Goal: Check status: Check status

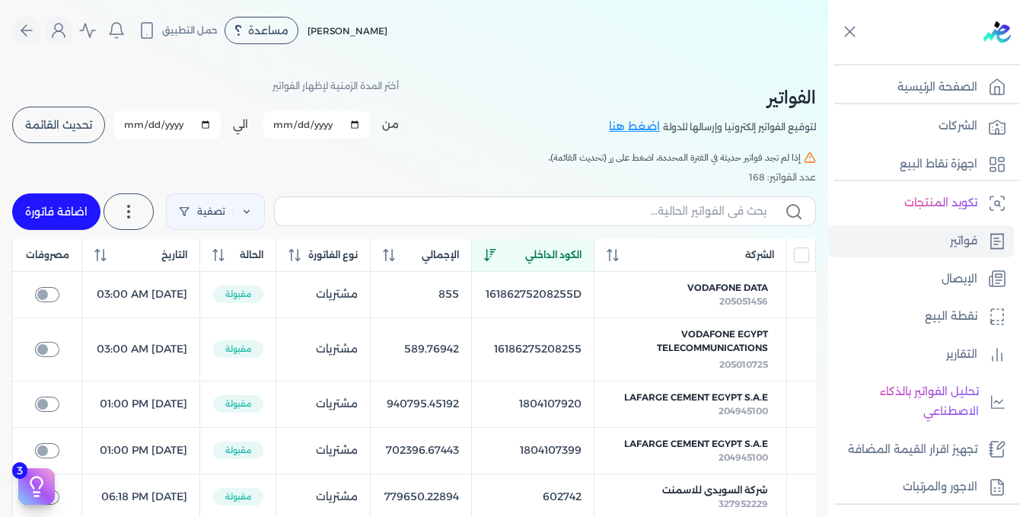
scroll to position [228, 0]
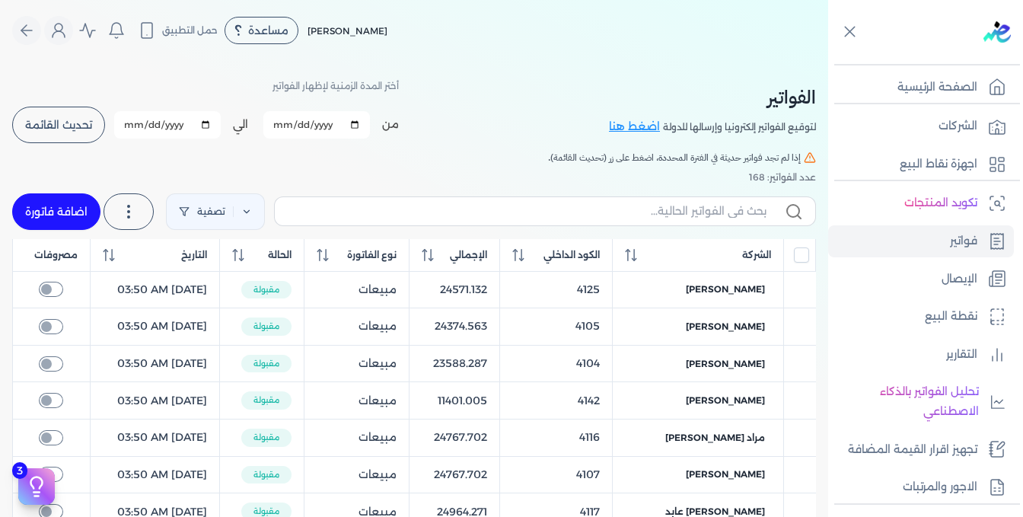
click at [92, 120] on span "تحديث القائمة" at bounding box center [58, 125] width 67 height 11
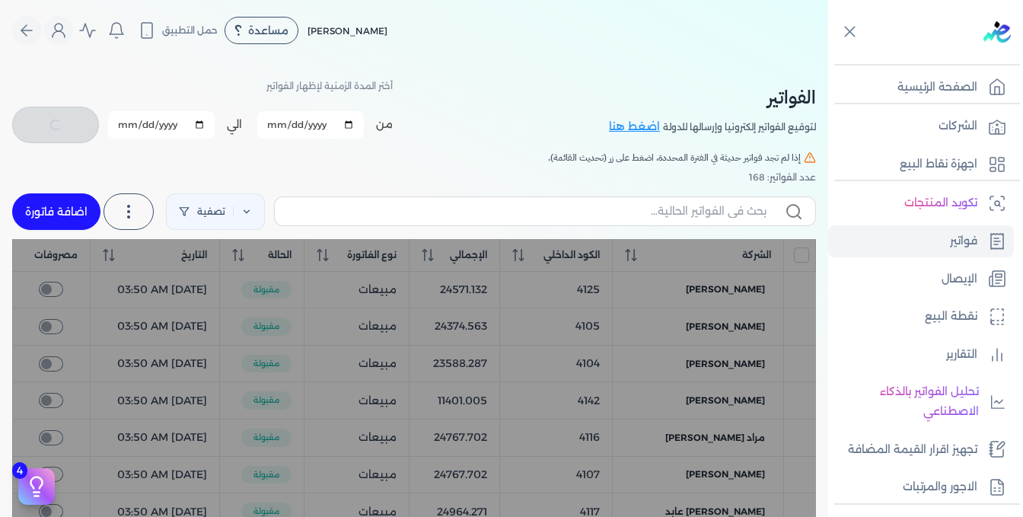
click at [560, 257] on span "الكود الداخلي" at bounding box center [571, 255] width 56 height 14
checkbox input "false"
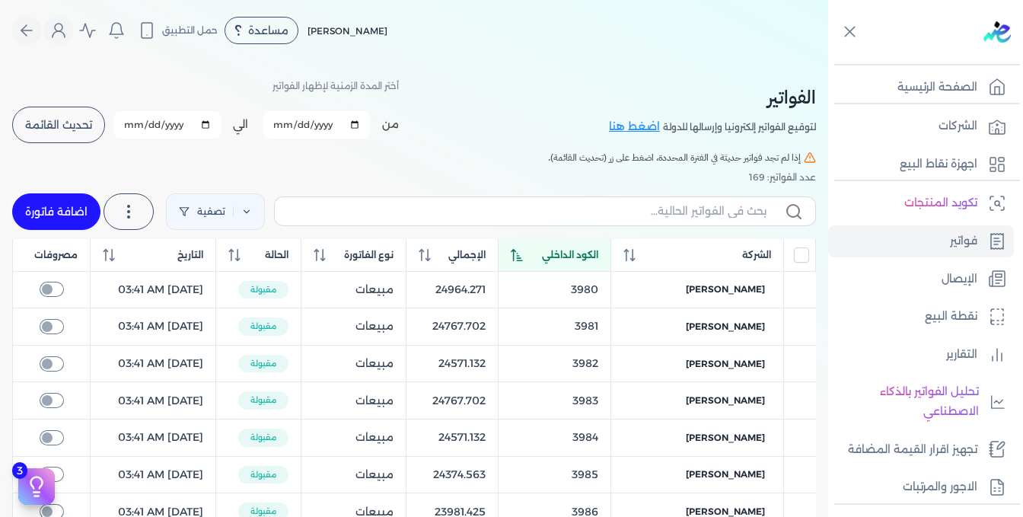
click at [560, 257] on span "الكود الداخلي" at bounding box center [570, 255] width 56 height 14
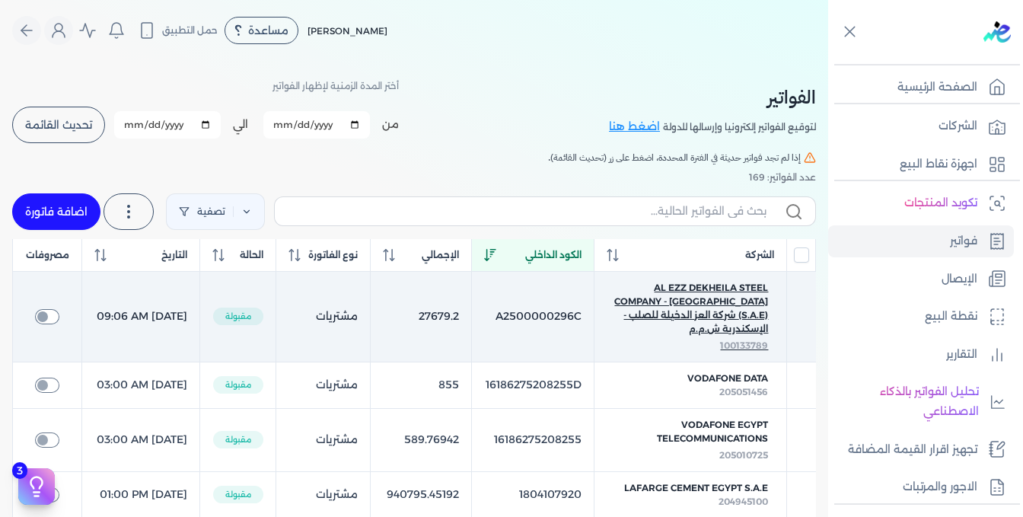
click at [719, 308] on span "AL EZZ DEKHEILA STEEL COMPANY - [GEOGRAPHIC_DATA] (S.A.E) شركة العز الدخيلة للص…" at bounding box center [691, 308] width 156 height 55
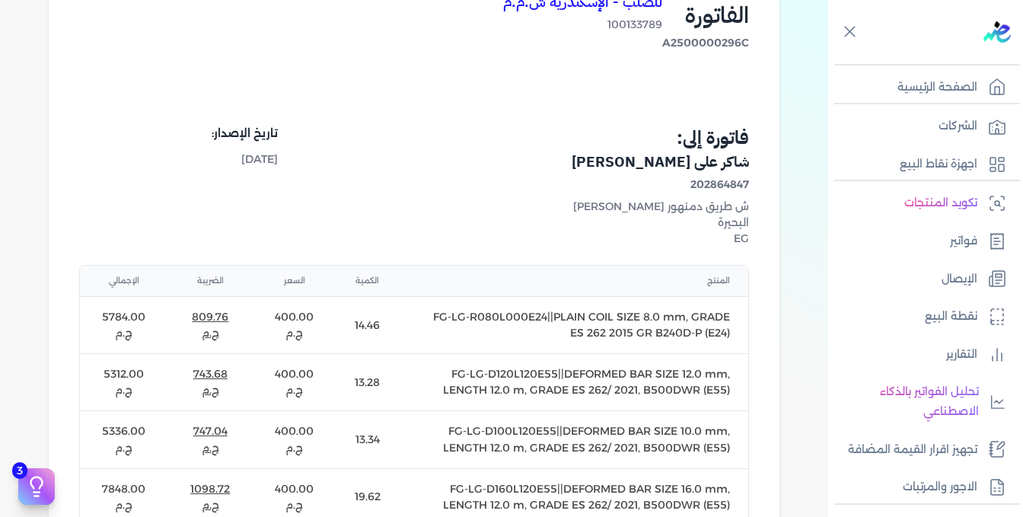
scroll to position [381, 0]
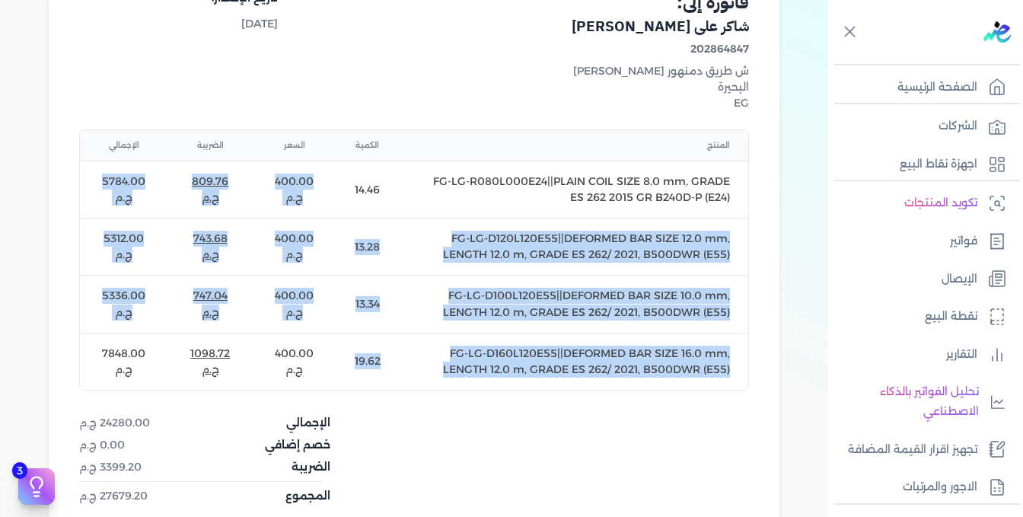
drag, startPoint x: 355, startPoint y: 184, endPoint x: 355, endPoint y: 341, distance: 156.8
click at [355, 341] on tbody "FG-LG-R080L000E24||PLAIN COIL SIZE 8.0 mm, GRADE ES 262 2015 GR B240D-P (E24) 1…" at bounding box center [414, 275] width 668 height 228
click at [403, 304] on td "FG-LG-D100L120E55||DEFORMED BAR SIZE 10.0 mm, LENGTH 12.0 m, GRADE ES 262/ 2021…" at bounding box center [574, 304] width 350 height 57
drag, startPoint x: 272, startPoint y: 170, endPoint x: 308, endPoint y: 358, distance: 190.5
click at [308, 358] on tbody "FG-LG-R080L000E24||PLAIN COIL SIZE 8.0 mm, GRADE ES 262 2015 GR B240D-P (E24) 1…" at bounding box center [414, 275] width 668 height 228
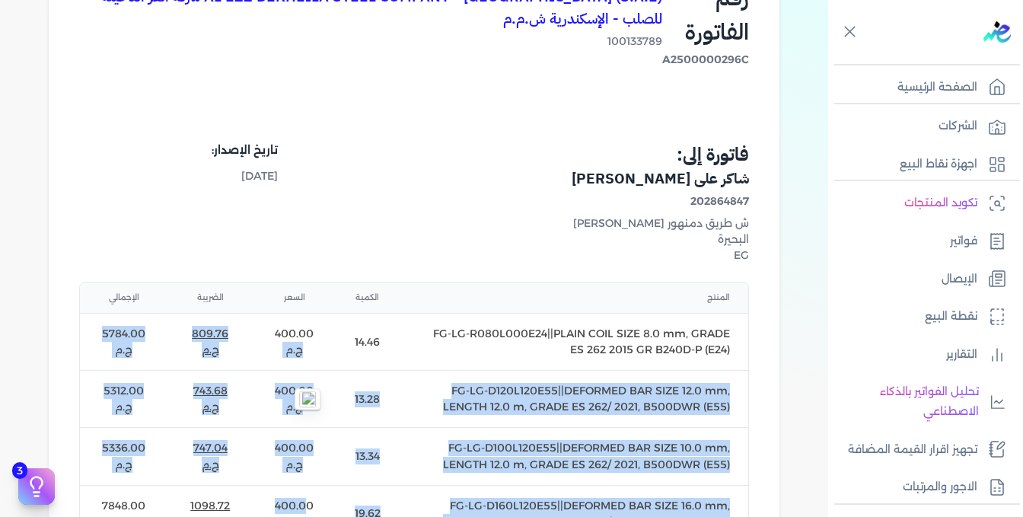
scroll to position [304, 0]
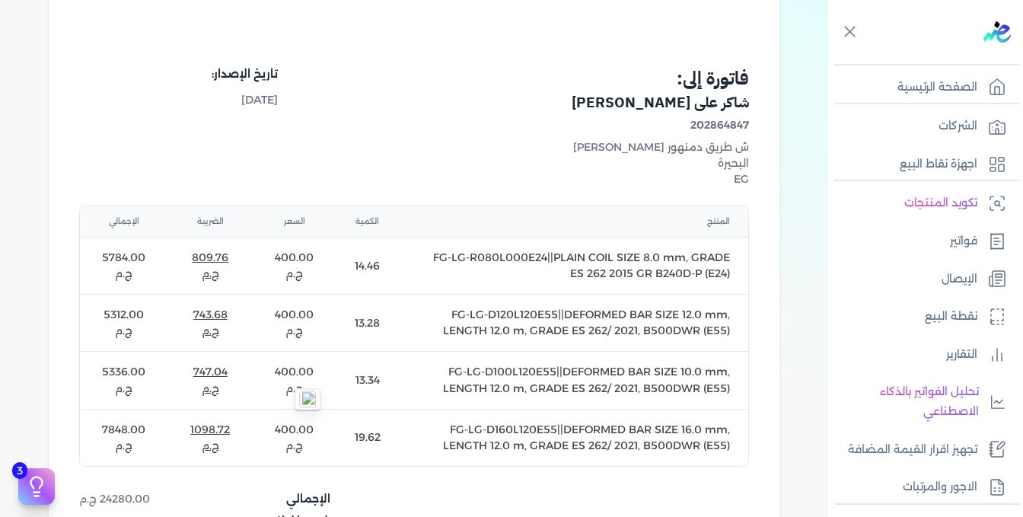
click at [366, 257] on td "14.46" at bounding box center [367, 265] width 62 height 57
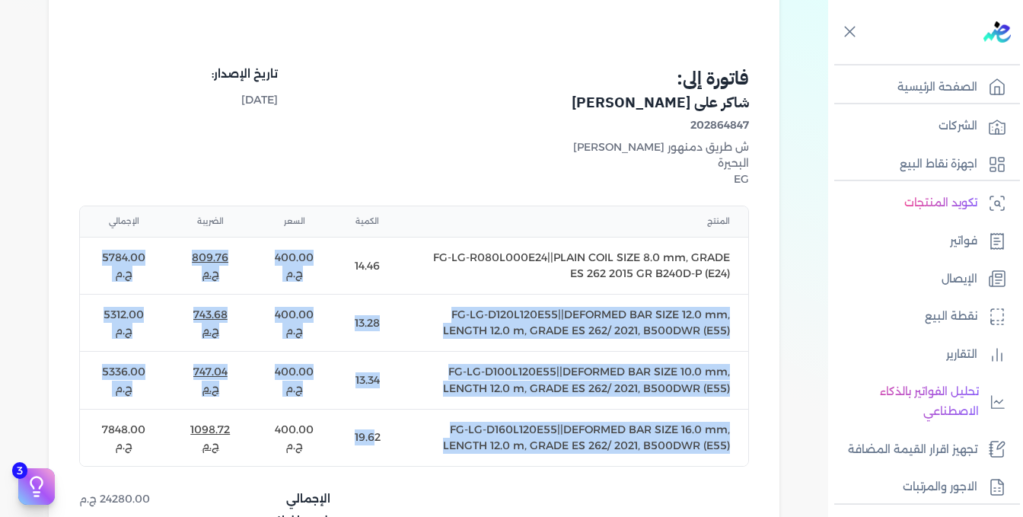
drag, startPoint x: 359, startPoint y: 255, endPoint x: 380, endPoint y: 432, distance: 177.8
click at [380, 432] on tbody "FG-LG-R080L000E24||PLAIN COIL SIZE 8.0 mm, GRADE ES 262 2015 GR B240D-P (E24) 1…" at bounding box center [414, 351] width 668 height 228
click at [378, 438] on td "19.62" at bounding box center [367, 437] width 62 height 57
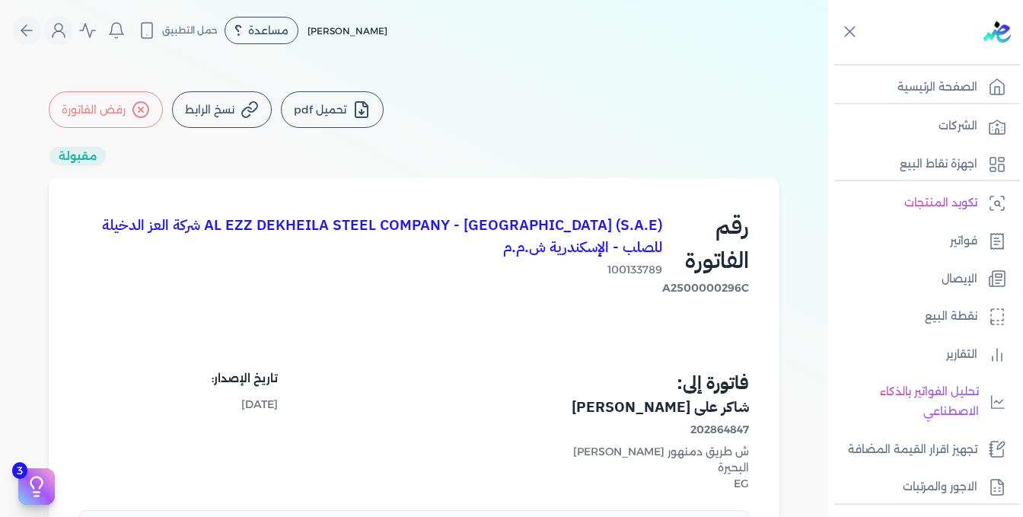
scroll to position [0, 0]
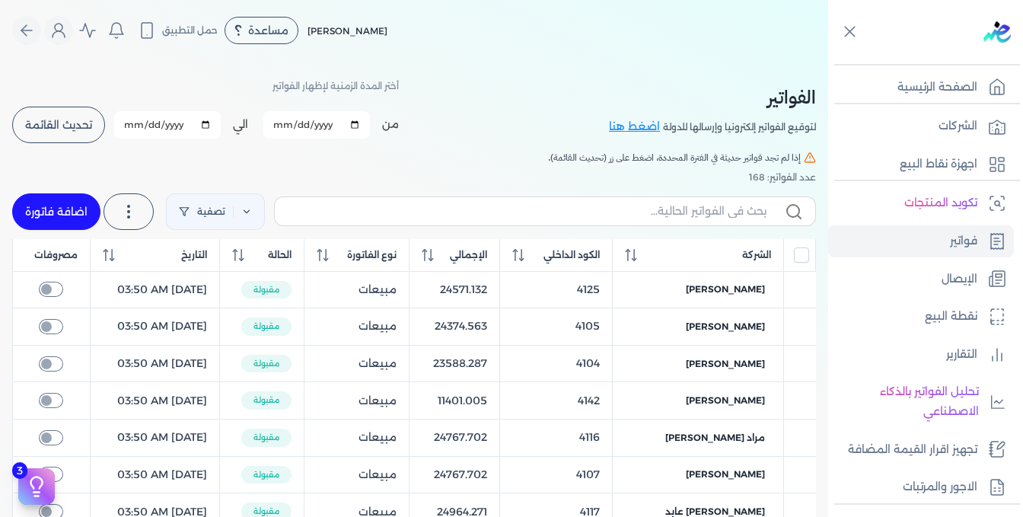
click at [98, 127] on button "تحديث القائمة" at bounding box center [58, 125] width 93 height 37
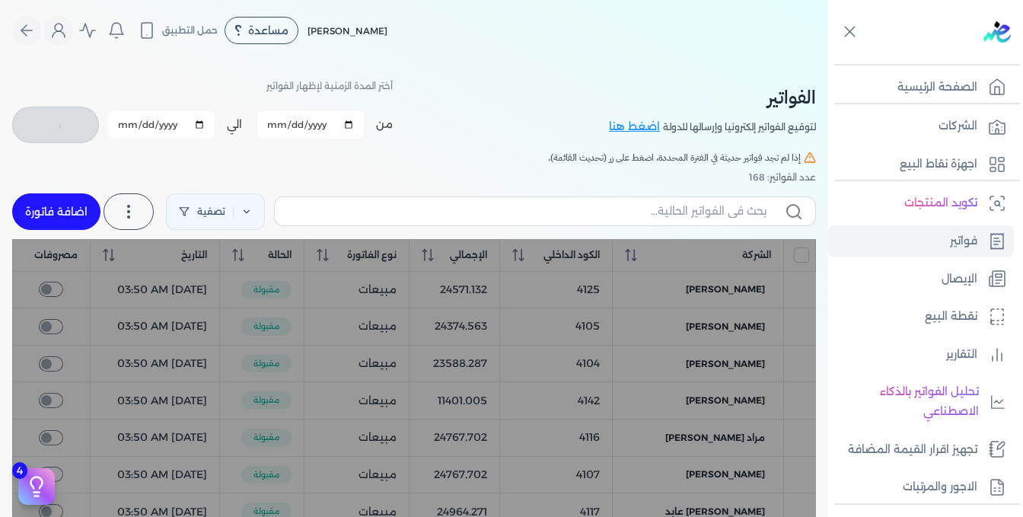
checkbox input "false"
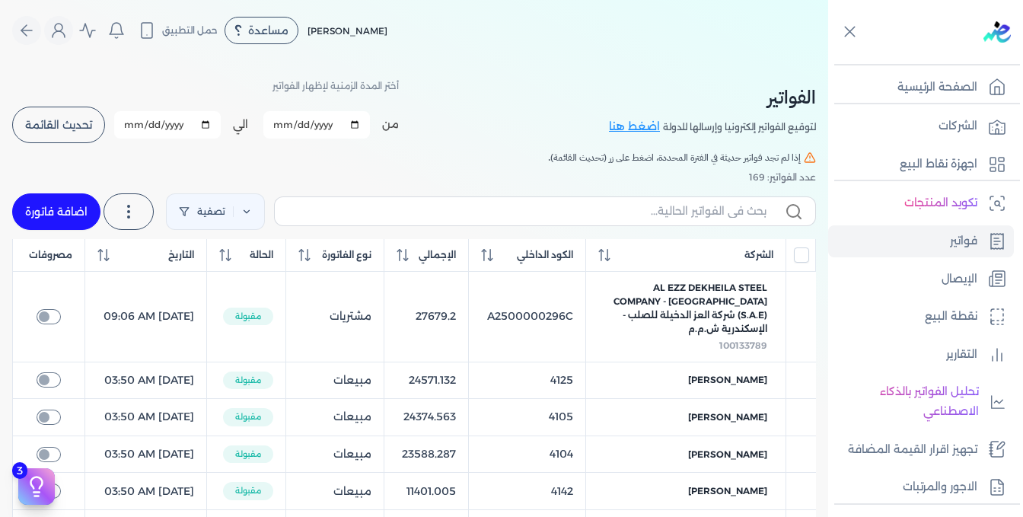
click at [545, 253] on th "الكود الداخلي" at bounding box center [527, 255] width 117 height 33
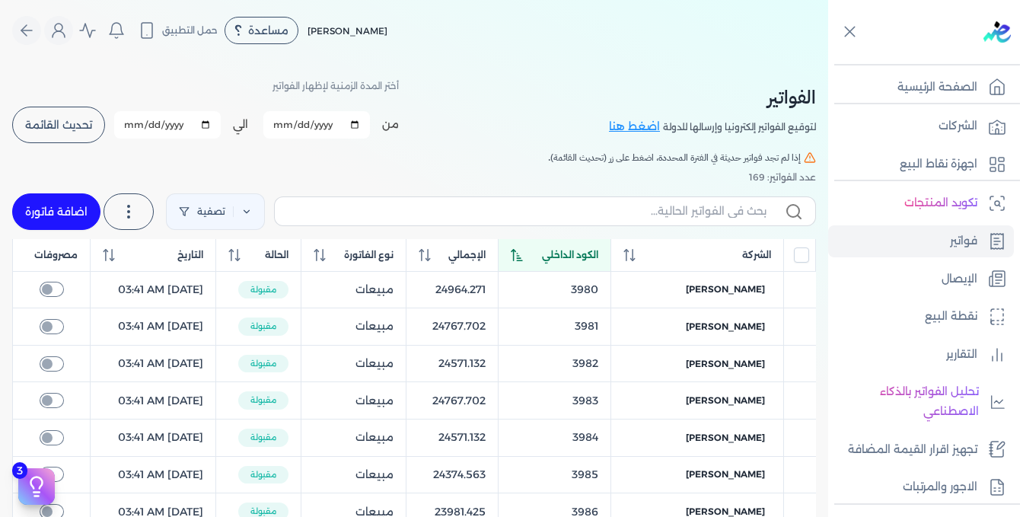
click at [545, 253] on div "الكود الداخلي" at bounding box center [555, 255] width 88 height 14
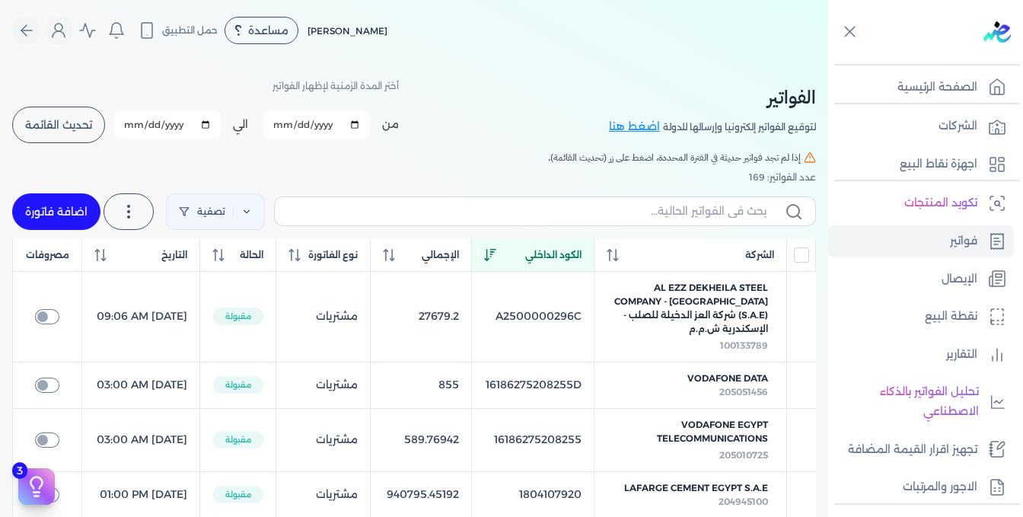
click at [545, 253] on th "الكود الداخلي" at bounding box center [532, 255] width 123 height 33
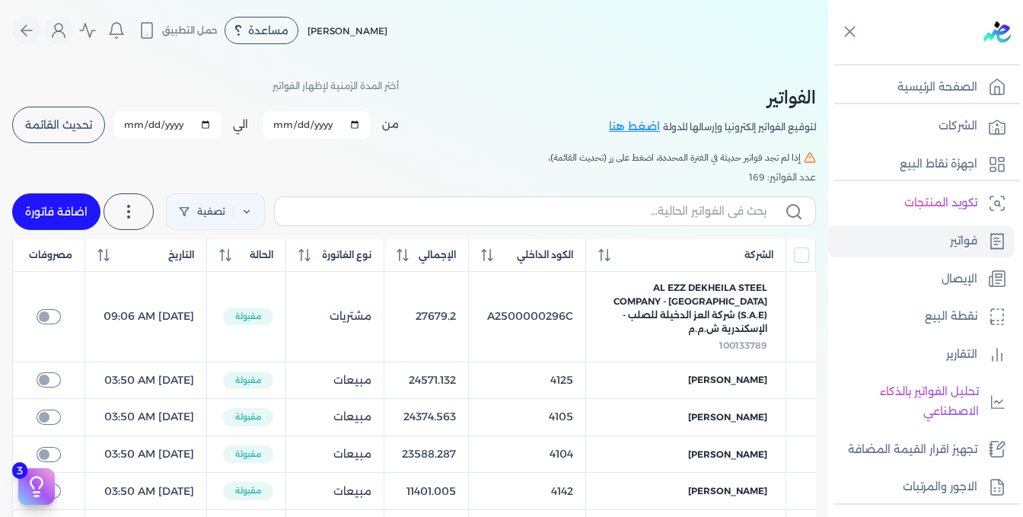
click at [545, 253] on th "الكود الداخلي" at bounding box center [527, 255] width 117 height 33
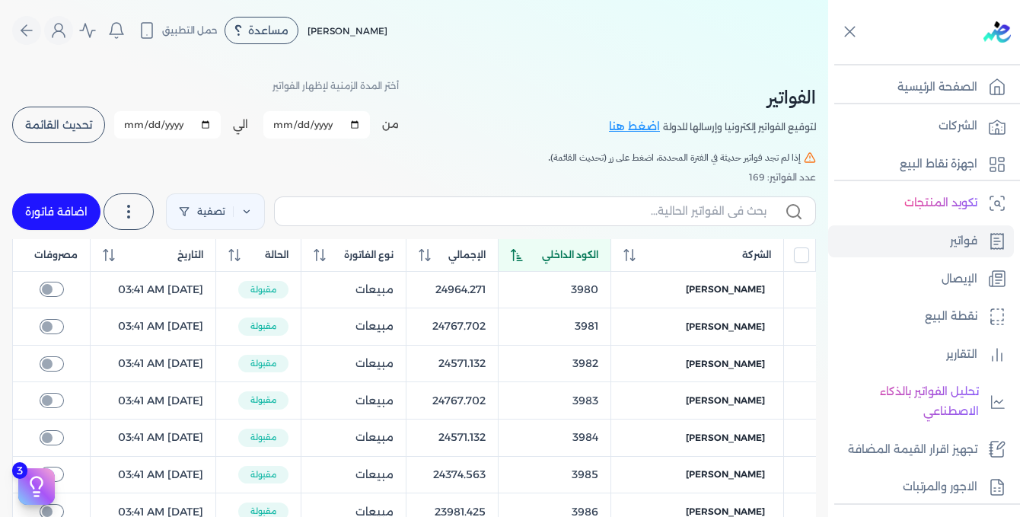
click at [545, 253] on div "الكود الداخلي" at bounding box center [555, 255] width 88 height 14
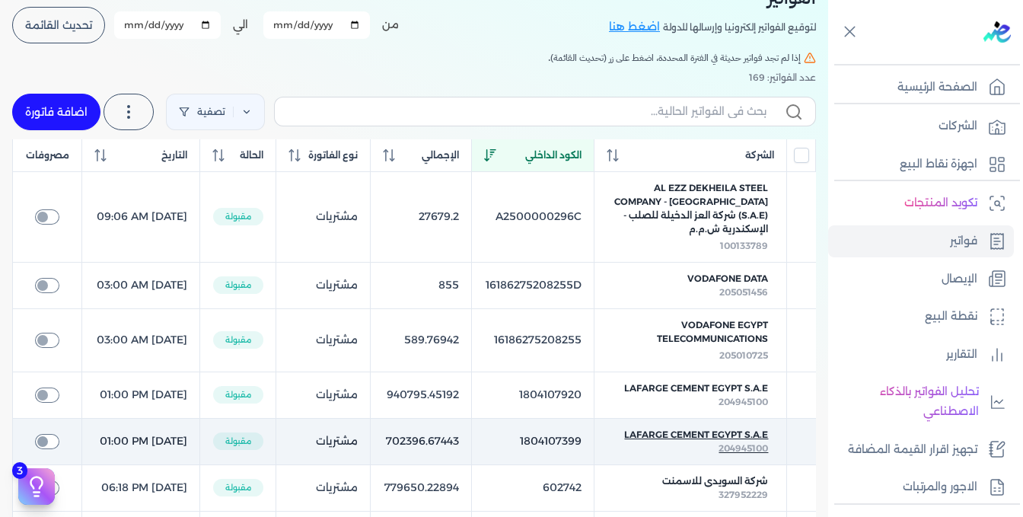
scroll to position [76, 0]
